Goal: Information Seeking & Learning: Learn about a topic

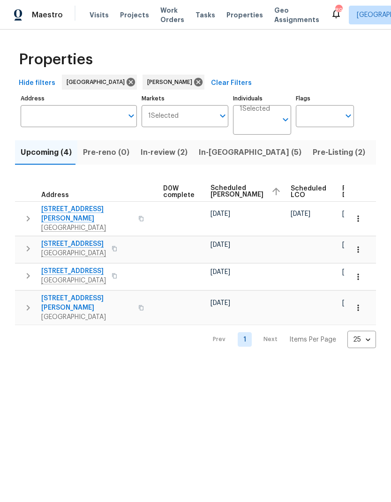
scroll to position [0, 246]
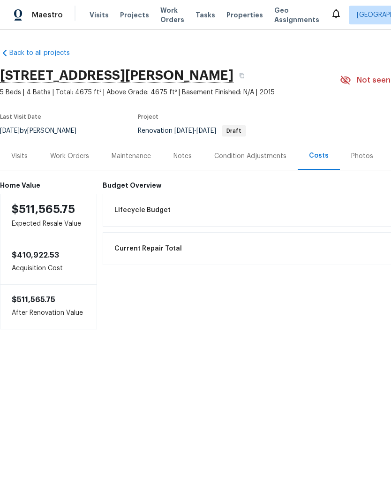
click at [247, 153] on div "Condition Adjustments" at bounding box center [250, 155] width 72 height 9
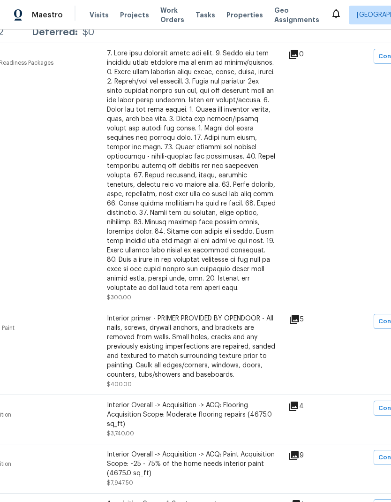
scroll to position [200, 72]
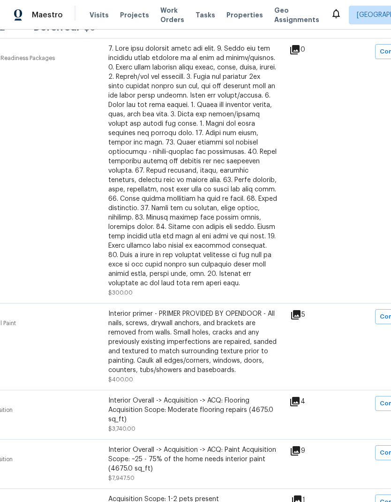
click at [301, 318] on icon at bounding box center [295, 314] width 11 height 11
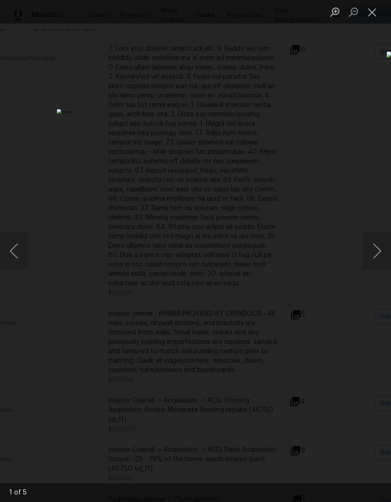
click at [378, 258] on button "Next image" at bounding box center [377, 250] width 28 height 37
click at [374, 262] on button "Next image" at bounding box center [377, 250] width 28 height 37
click at [377, 261] on button "Next image" at bounding box center [377, 250] width 28 height 37
click at [375, 260] on button "Next image" at bounding box center [377, 250] width 28 height 37
click at [375, 262] on button "Next image" at bounding box center [377, 250] width 28 height 37
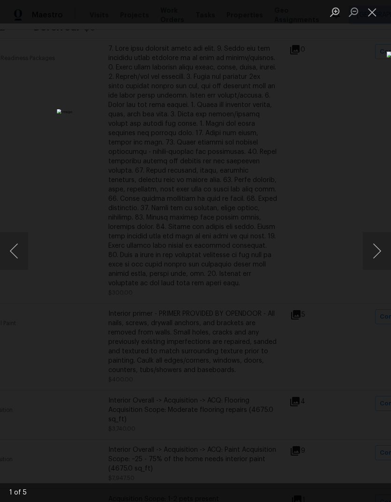
click at [372, 264] on button "Next image" at bounding box center [377, 250] width 28 height 37
click at [373, 13] on button "Close lightbox" at bounding box center [372, 12] width 19 height 16
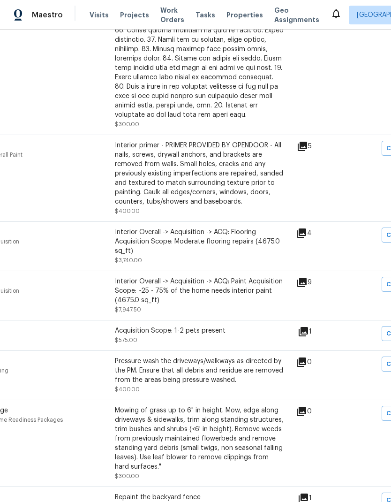
scroll to position [368, 66]
click at [307, 286] on icon at bounding box center [301, 281] width 9 height 9
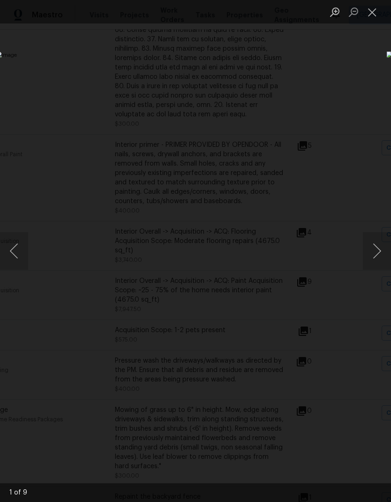
click at [378, 257] on button "Next image" at bounding box center [377, 250] width 28 height 37
click at [378, 259] on button "Next image" at bounding box center [377, 250] width 28 height 37
click at [376, 261] on button "Next image" at bounding box center [377, 250] width 28 height 37
click at [374, 262] on button "Next image" at bounding box center [377, 250] width 28 height 37
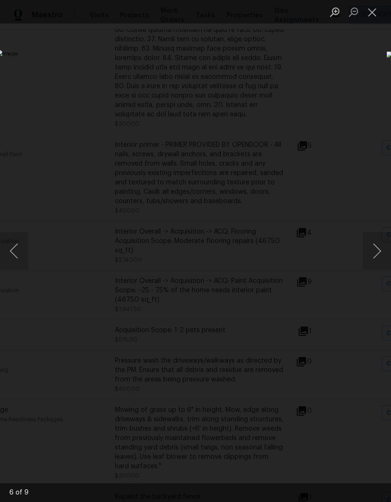
click at [374, 263] on button "Next image" at bounding box center [377, 250] width 28 height 37
click at [374, 262] on button "Next image" at bounding box center [377, 250] width 28 height 37
click at [370, 264] on button "Next image" at bounding box center [377, 250] width 28 height 37
click at [371, 264] on button "Next image" at bounding box center [377, 250] width 28 height 37
click at [372, 263] on button "Next image" at bounding box center [377, 250] width 28 height 37
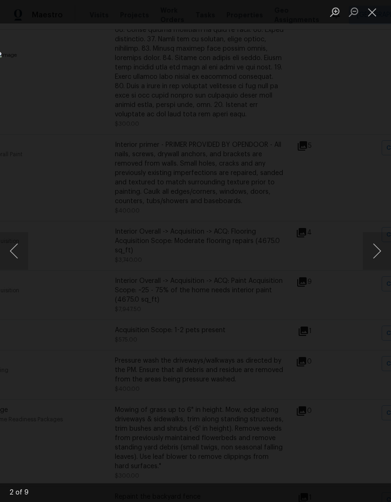
click at [370, 263] on button "Next image" at bounding box center [377, 250] width 28 height 37
click at [371, 263] on button "Next image" at bounding box center [377, 250] width 28 height 37
click at [375, 15] on button "Close lightbox" at bounding box center [372, 12] width 19 height 16
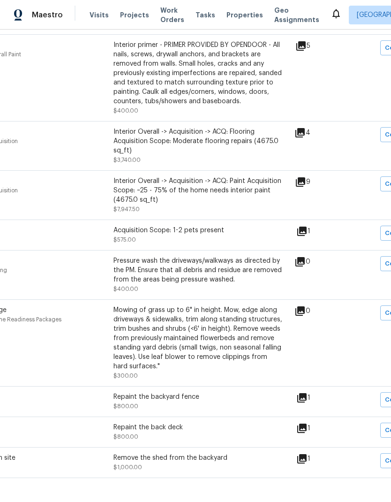
scroll to position [468, 67]
click at [193, 407] on div "Repaint the backyard fence $800.00" at bounding box center [197, 401] width 169 height 19
click at [198, 402] on div "Repaint the backyard fence" at bounding box center [197, 396] width 169 height 9
click at [187, 398] on div "Repaint the backyard fence" at bounding box center [197, 396] width 169 height 9
click at [306, 403] on icon at bounding box center [301, 397] width 9 height 9
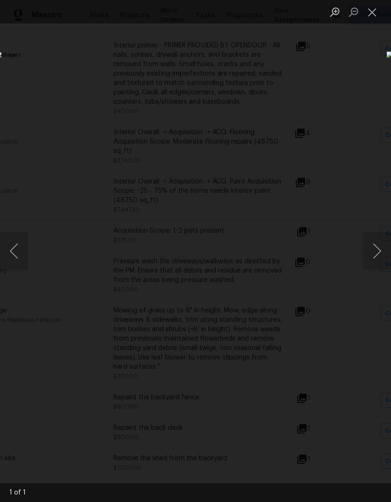
click at [372, 14] on button "Close lightbox" at bounding box center [372, 12] width 19 height 16
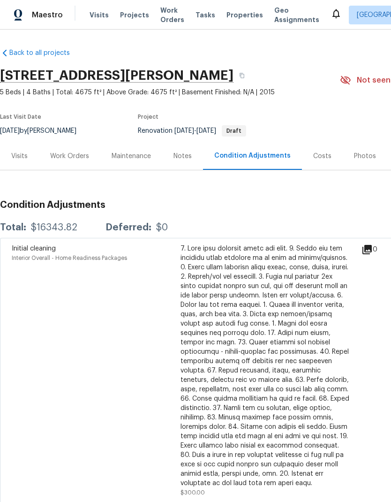
scroll to position [0, 0]
